Goal: Information Seeking & Learning: Learn about a topic

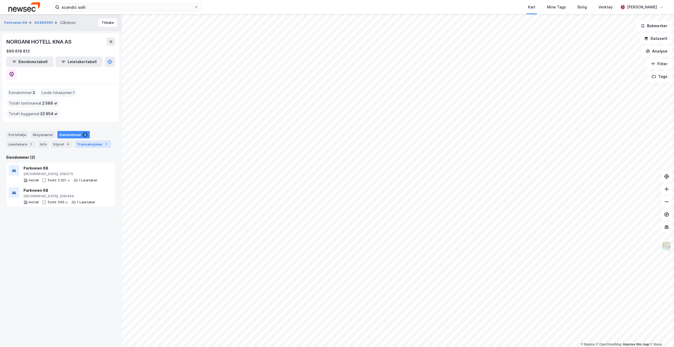
click at [90, 141] on div "Transaksjoner 1" at bounding box center [93, 144] width 36 height 7
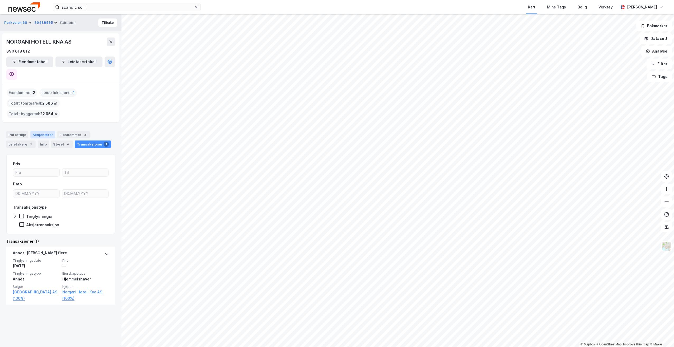
click at [38, 131] on div "Aksjonærer" at bounding box center [42, 134] width 25 height 7
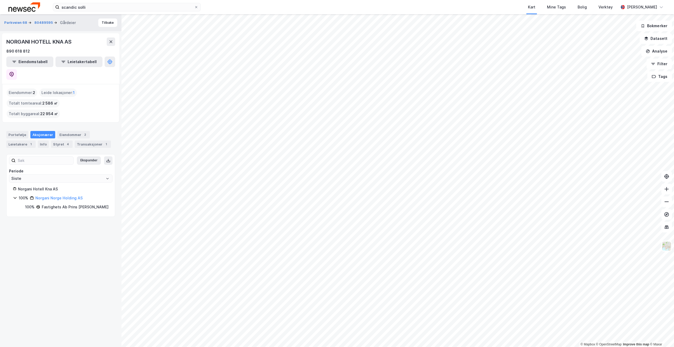
click at [11, 186] on div "Norgani Hotell Kna AS 100% Norgani [GEOGRAPHIC_DATA] Holding AS 100% Fastighets…" at bounding box center [61, 198] width 108 height 24
click at [14, 196] on icon at bounding box center [15, 198] width 4 height 4
drag, startPoint x: 66, startPoint y: 165, endPoint x: 19, endPoint y: 167, distance: 47.6
click at [19, 186] on div "Norgani Hotell Kna AS" at bounding box center [63, 189] width 91 height 6
click at [17, 69] on button at bounding box center [11, 74] width 11 height 11
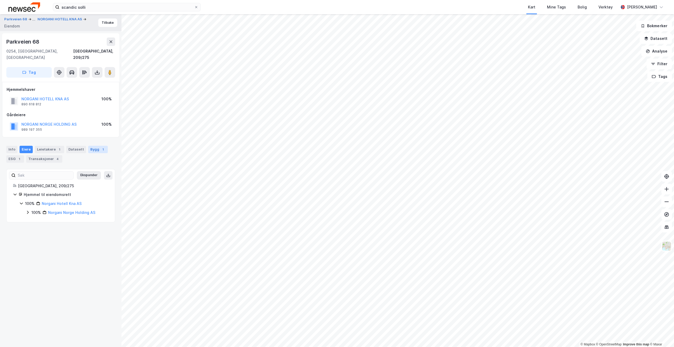
click at [96, 146] on div "Bygg 1" at bounding box center [98, 149] width 20 height 7
